Goal: Task Accomplishment & Management: Manage account settings

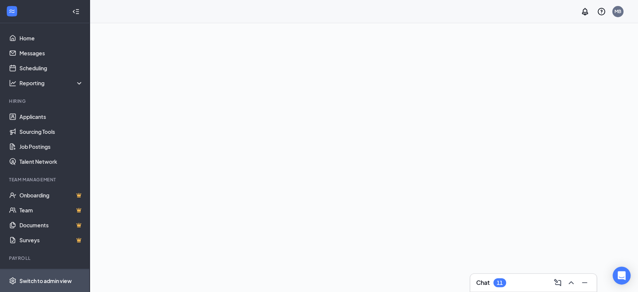
click at [44, 277] on div "Switch to admin view" at bounding box center [45, 280] width 52 height 7
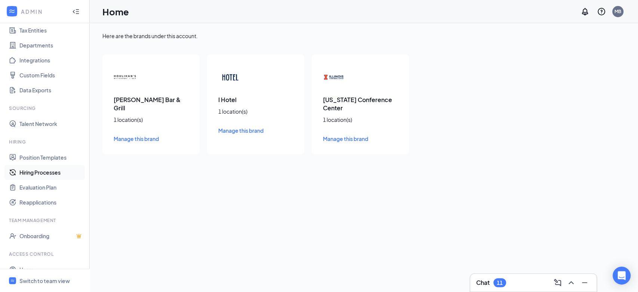
scroll to position [82, 0]
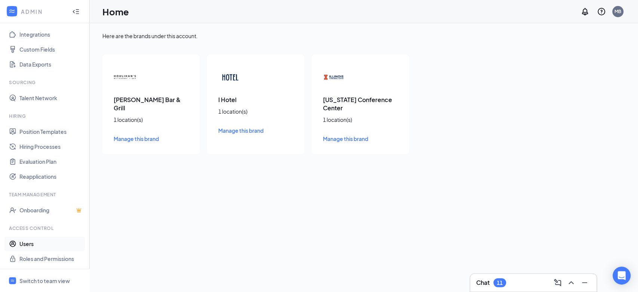
click at [27, 241] on link "Users" at bounding box center [51, 243] width 64 height 15
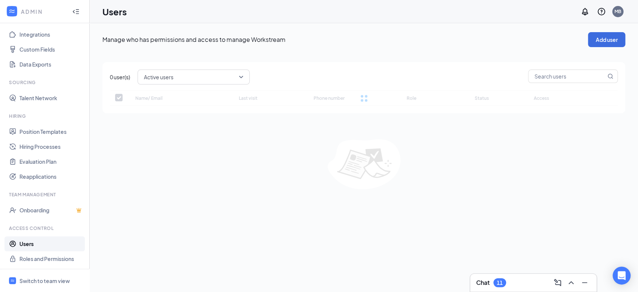
checkbox input "false"
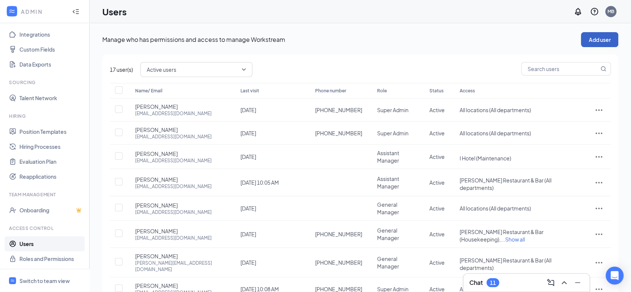
click at [613, 41] on button "Add user" at bounding box center [599, 39] width 37 height 15
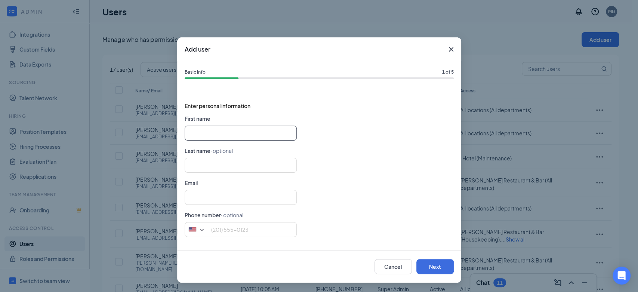
click at [215, 136] on input "text" at bounding box center [241, 133] width 112 height 15
type input "[PERSON_NAME]"
click at [223, 201] on input "text" at bounding box center [241, 197] width 112 height 15
type input "[EMAIL_ADDRESS][DOMAIN_NAME]"
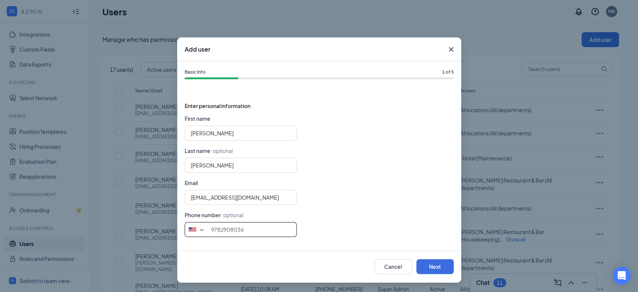
type input "9782908036"
click at [416, 259] on button "Next" at bounding box center [434, 266] width 37 height 15
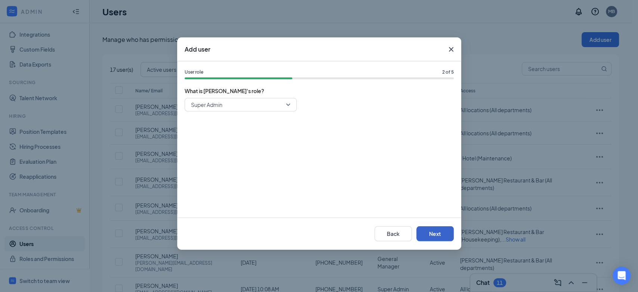
click at [416, 226] on button "Next" at bounding box center [434, 233] width 37 height 15
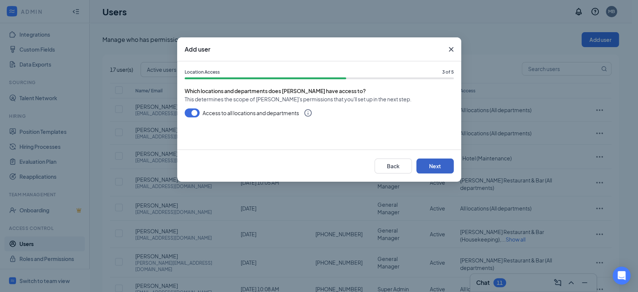
click at [416, 158] on button "Next" at bounding box center [434, 165] width 37 height 15
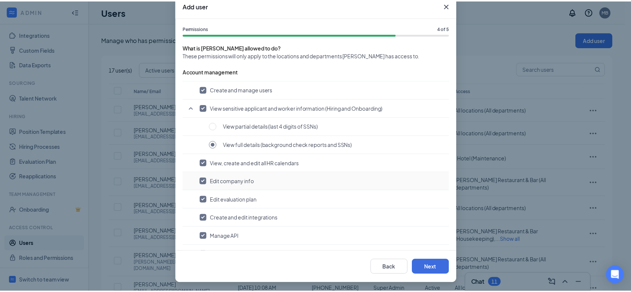
scroll to position [37, 0]
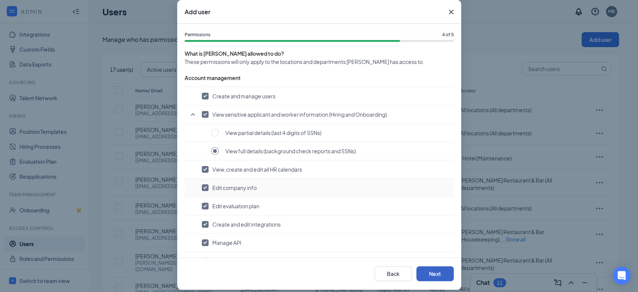
click button "Next" at bounding box center [434, 273] width 37 height 15
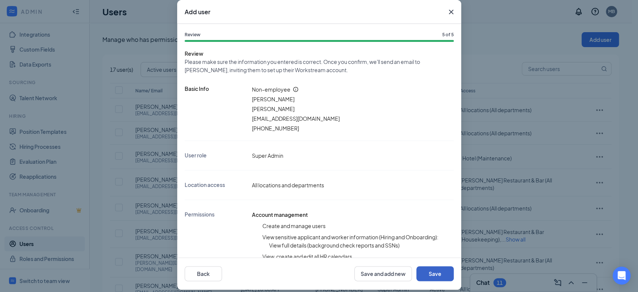
click at [416, 266] on button "Save" at bounding box center [434, 273] width 37 height 15
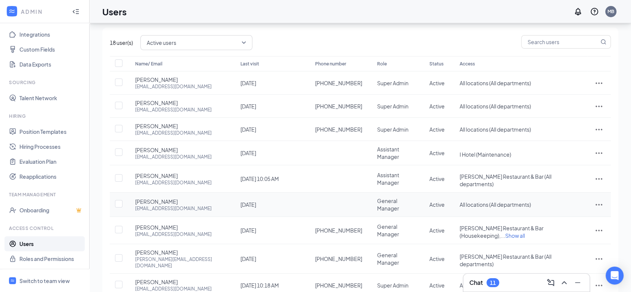
scroll to position [41, 0]
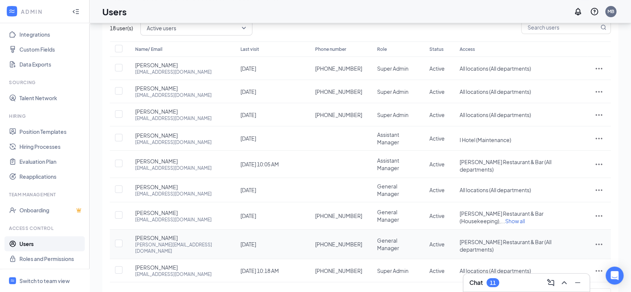
click at [599, 239] on icon "ActionsIcon" at bounding box center [599, 243] width 9 height 9
click at [561, 279] on span "Disable" at bounding box center [560, 280] width 18 height 7
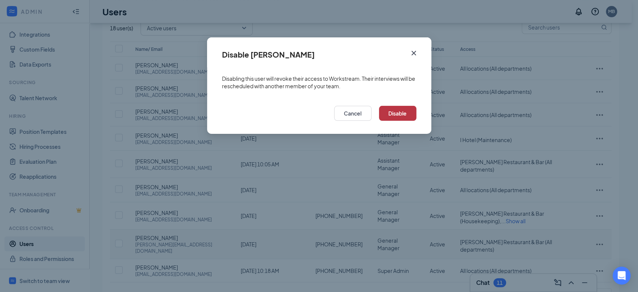
click at [393, 111] on button "Disable" at bounding box center [397, 113] width 37 height 15
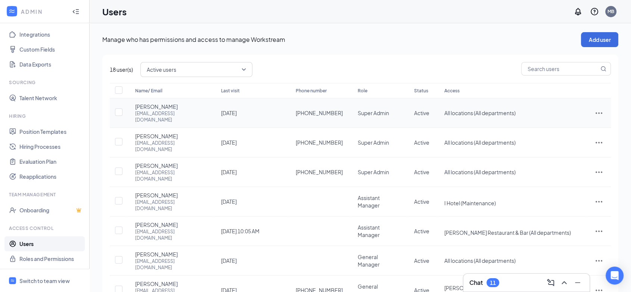
scroll to position [32, 0]
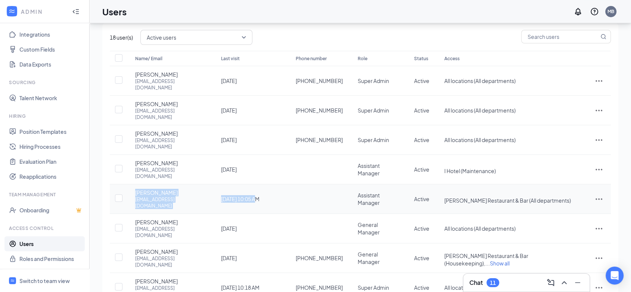
drag, startPoint x: 258, startPoint y: 169, endPoint x: 127, endPoint y: 168, distance: 131.9
click at [127, 184] on tr "[PERSON_NAME] [EMAIL_ADDRESS][DOMAIN_NAME] [DATE] 10:05 AM Assistant Manager Ac…" at bounding box center [360, 199] width 501 height 30
click at [288, 184] on td at bounding box center [319, 199] width 62 height 30
